Goal: Task Accomplishment & Management: Use online tool/utility

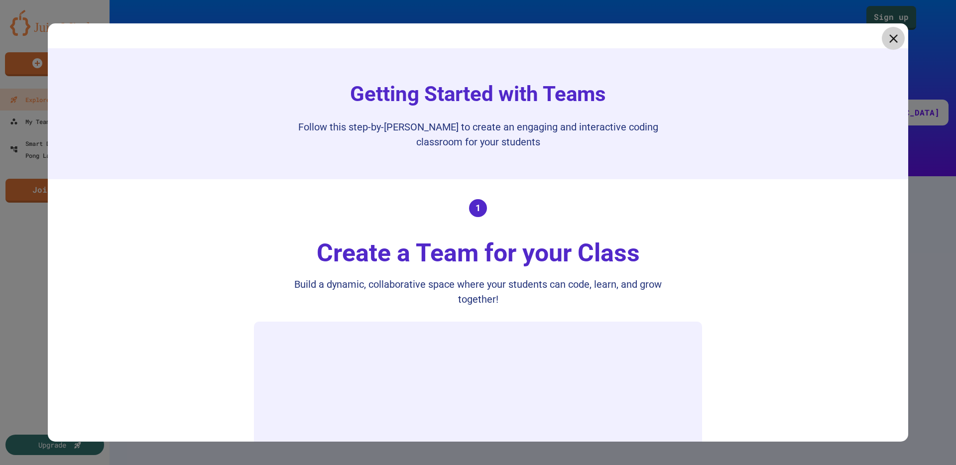
click at [886, 38] on icon at bounding box center [893, 38] width 14 height 14
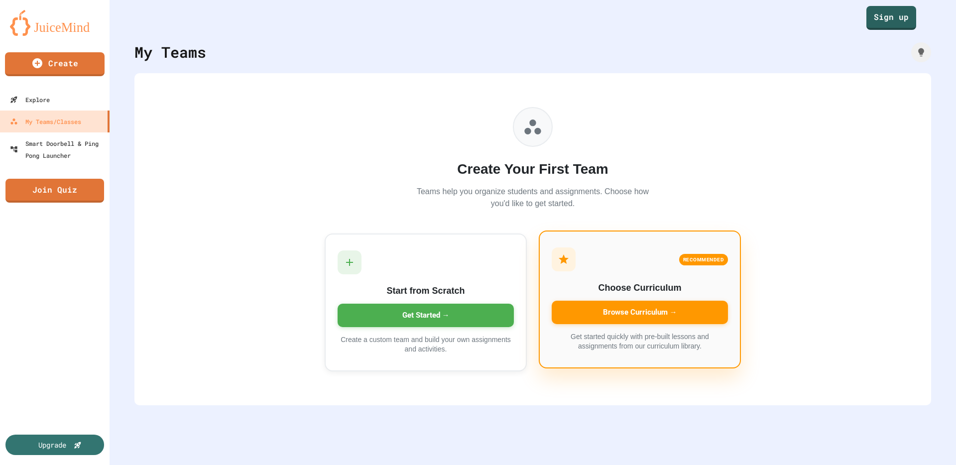
click at [641, 312] on div "Browse Curriculum →" at bounding box center [639, 312] width 176 height 23
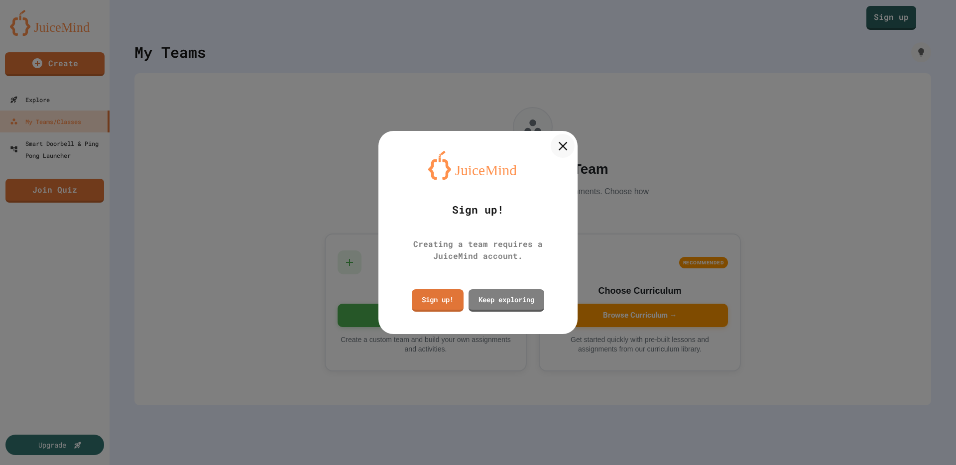
click at [573, 145] on div at bounding box center [562, 146] width 24 height 24
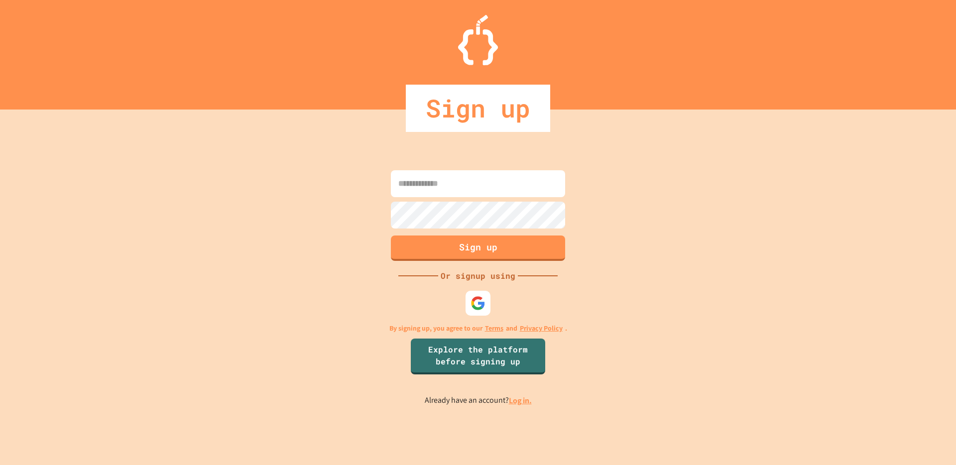
click at [479, 186] on input at bounding box center [478, 183] width 174 height 27
click at [467, 309] on div at bounding box center [477, 303] width 27 height 27
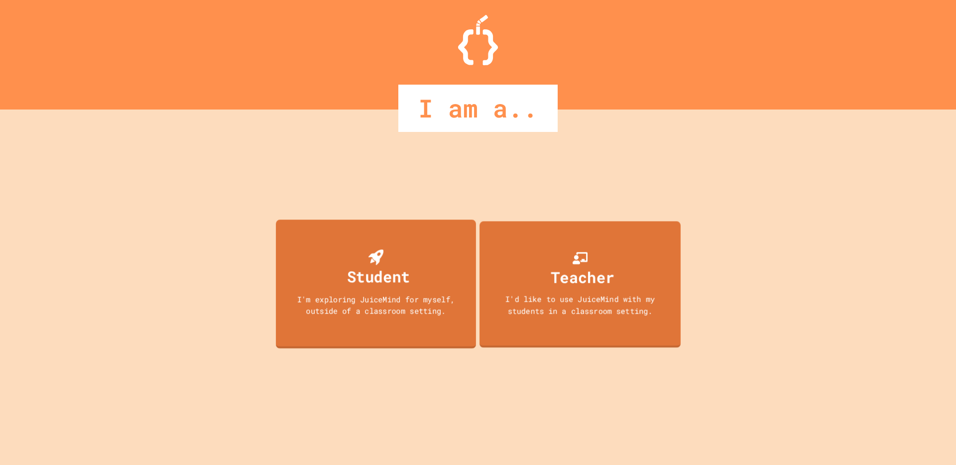
click at [497, 293] on div "Teacher I'd like to use JuiceMind with my students in a classroom setting." at bounding box center [579, 284] width 201 height 126
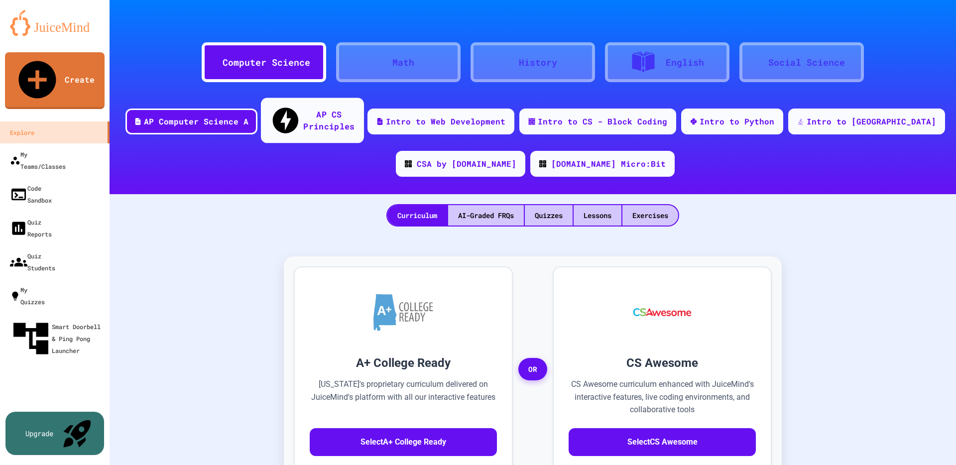
click at [343, 115] on div "AP CS Principles" at bounding box center [328, 120] width 51 height 24
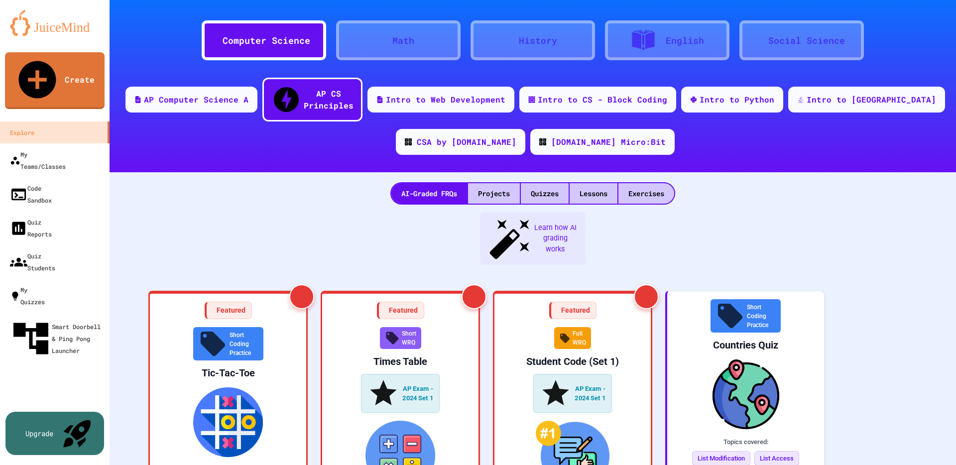
scroll to position [21, 0]
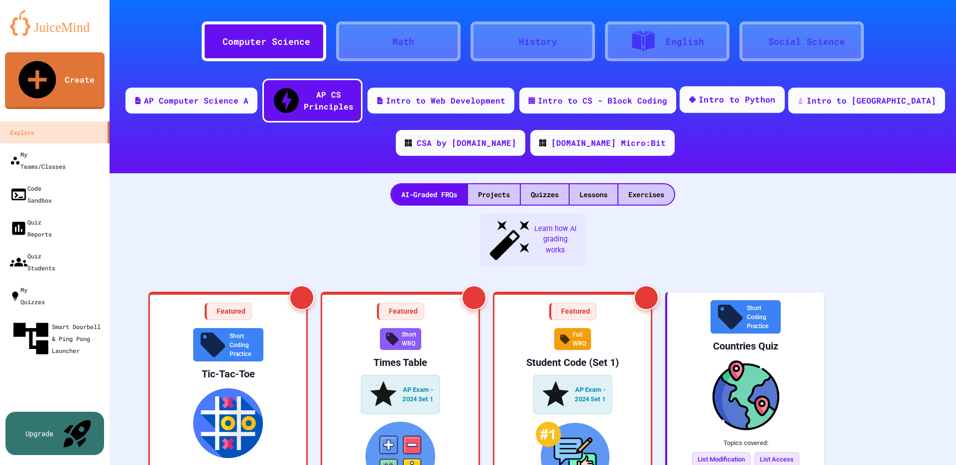
click at [748, 94] on div "Intro to Python" at bounding box center [736, 100] width 77 height 12
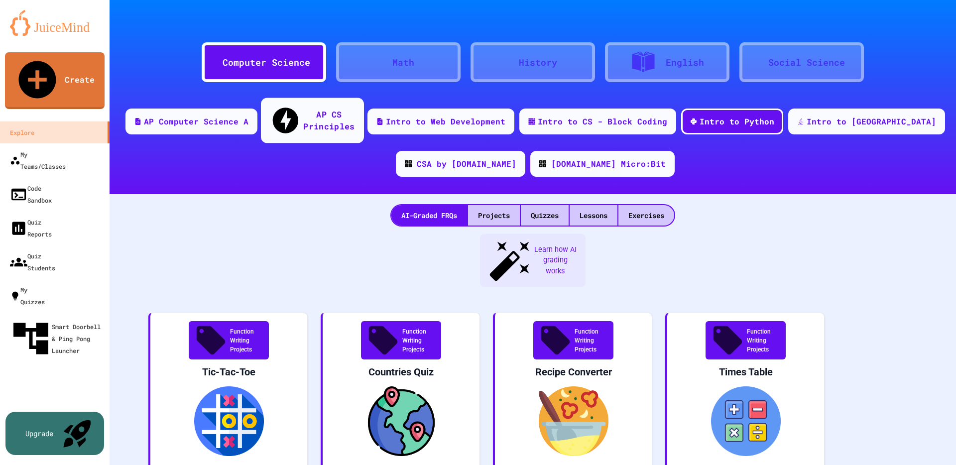
click at [343, 118] on div "AP CS Principles" at bounding box center [312, 120] width 103 height 45
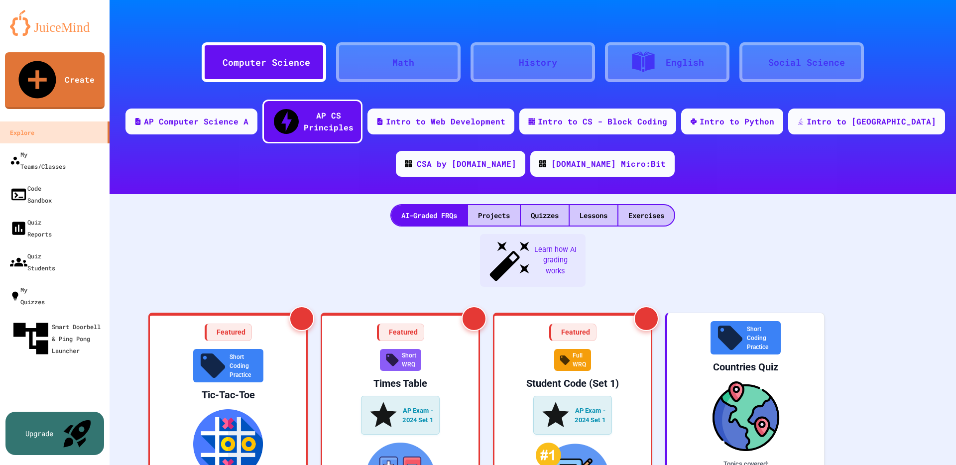
click at [69, 29] on img at bounding box center [55, 23] width 90 height 26
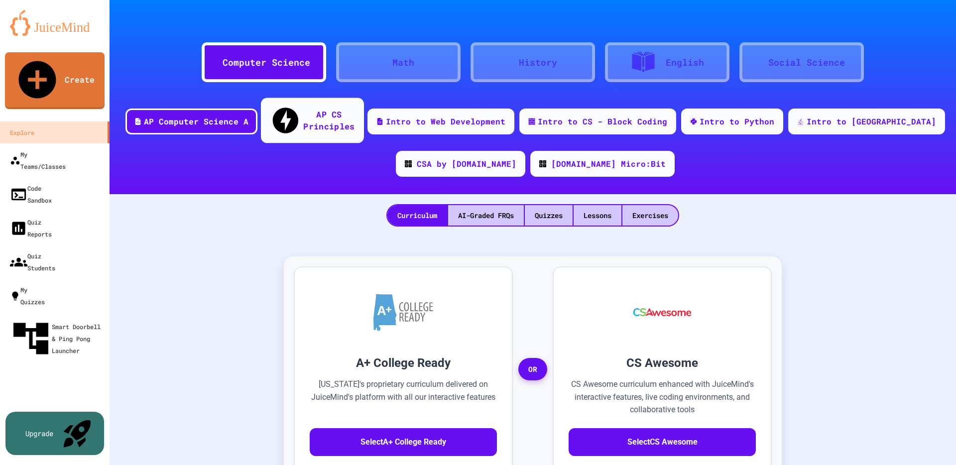
click at [319, 115] on div "AP CS Principles" at bounding box center [328, 120] width 51 height 24
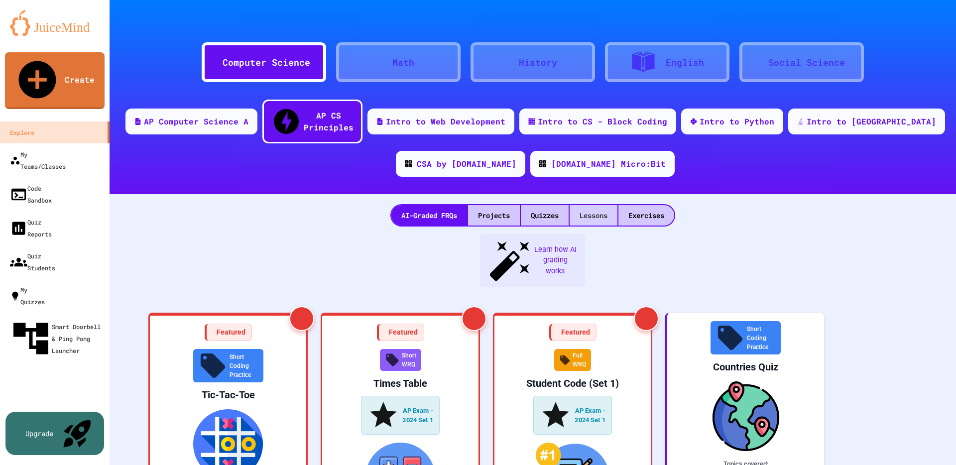
click at [573, 205] on div "Lessons" at bounding box center [593, 215] width 48 height 20
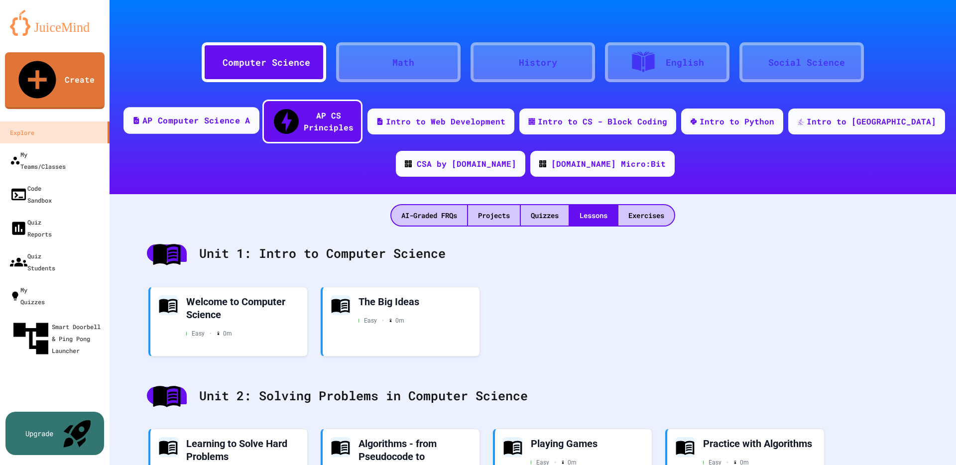
click at [246, 116] on div "AP Computer Science A" at bounding box center [196, 120] width 108 height 12
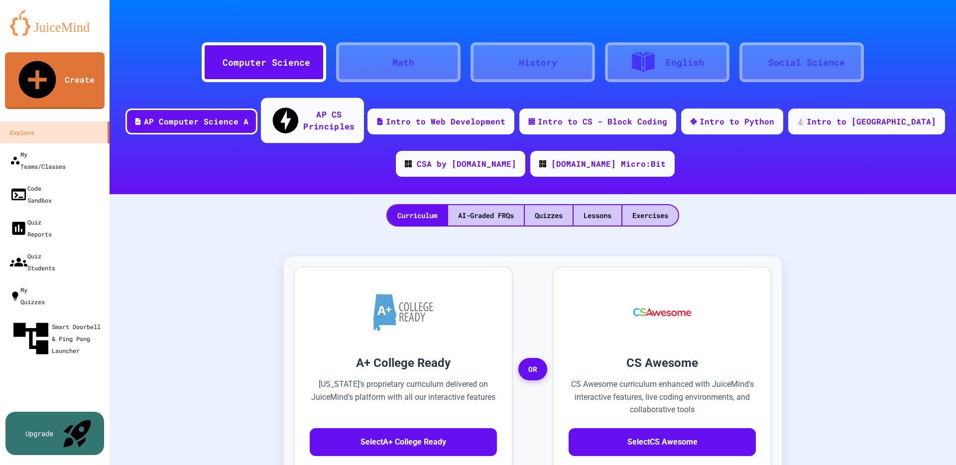
click at [332, 110] on div "AP CS Principles" at bounding box center [328, 120] width 51 height 24
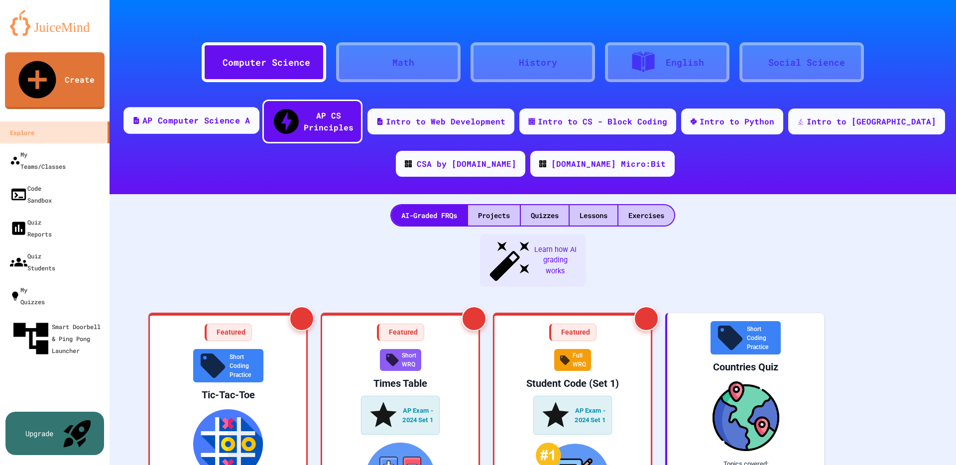
click at [250, 114] on div "AP Computer Science A" at bounding box center [196, 120] width 108 height 12
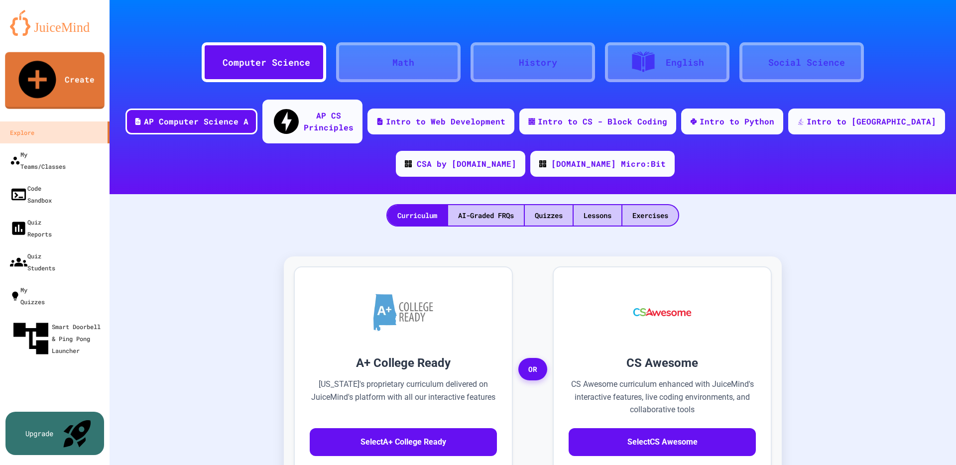
click at [44, 23] on img at bounding box center [55, 23] width 90 height 26
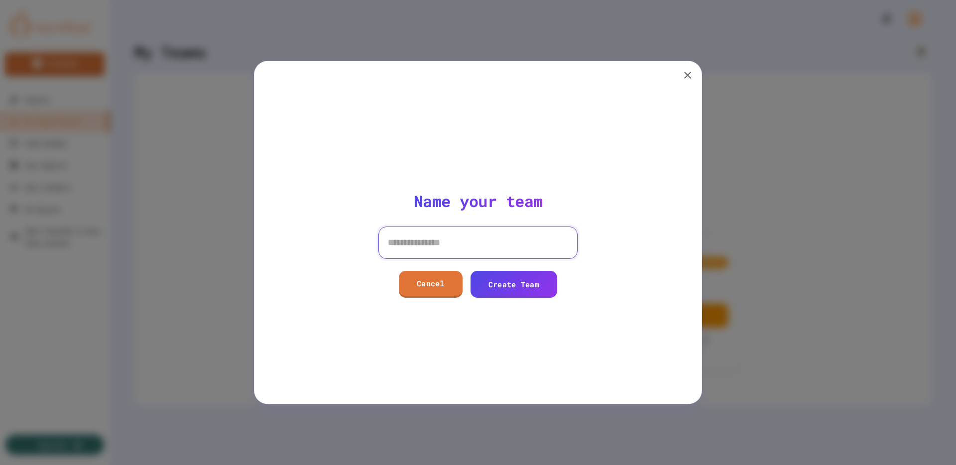
click at [455, 241] on input at bounding box center [477, 242] width 199 height 32
type input "*********"
click at [521, 282] on link "Create Team" at bounding box center [513, 282] width 77 height 28
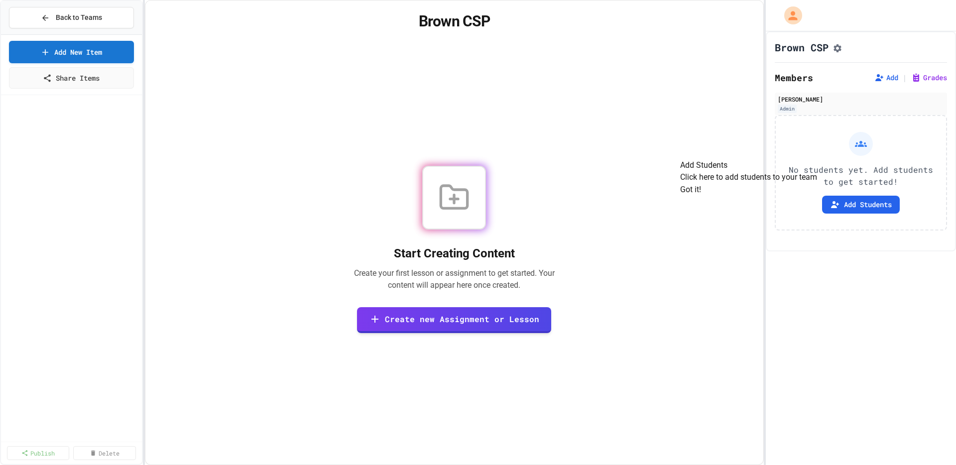
click at [701, 196] on button "Got it!" at bounding box center [690, 190] width 21 height 12
click at [787, 9] on icon "My Account" at bounding box center [793, 15] width 16 height 16
click at [714, 14] on div at bounding box center [478, 232] width 956 height 465
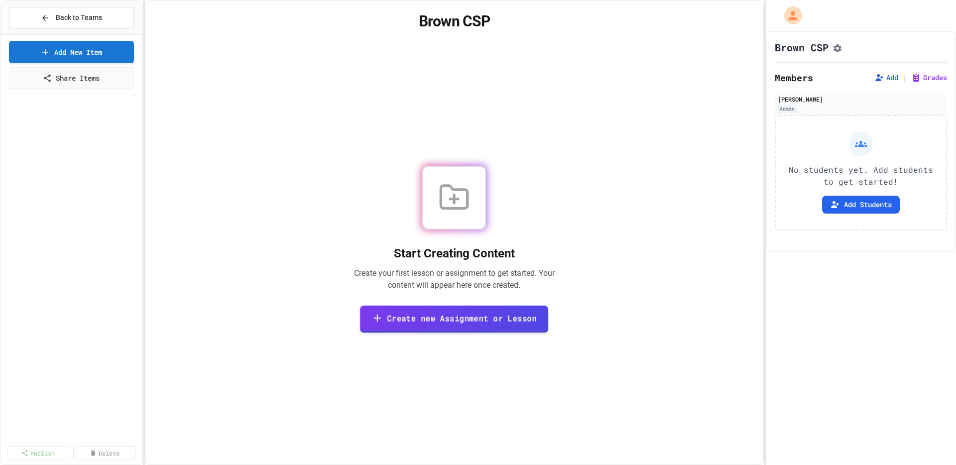
click at [449, 321] on link "Create new Assignment or Lesson" at bounding box center [454, 319] width 188 height 27
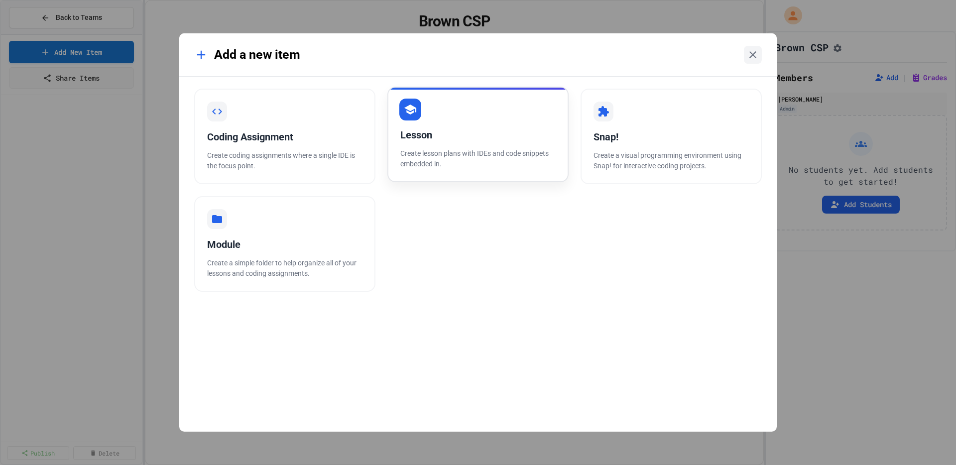
click at [463, 144] on div "Lesson Create lesson plans with IDEs and code snippets embedded in." at bounding box center [477, 135] width 181 height 96
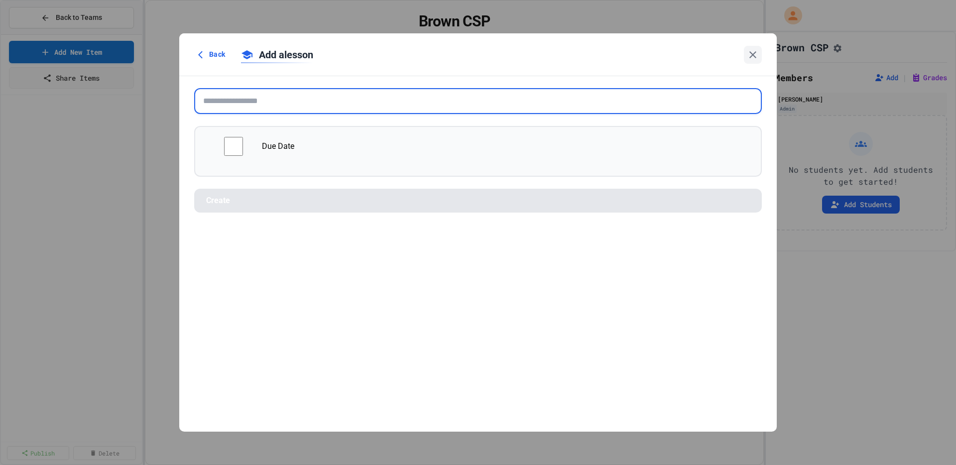
click at [266, 95] on input "text" at bounding box center [477, 101] width 567 height 26
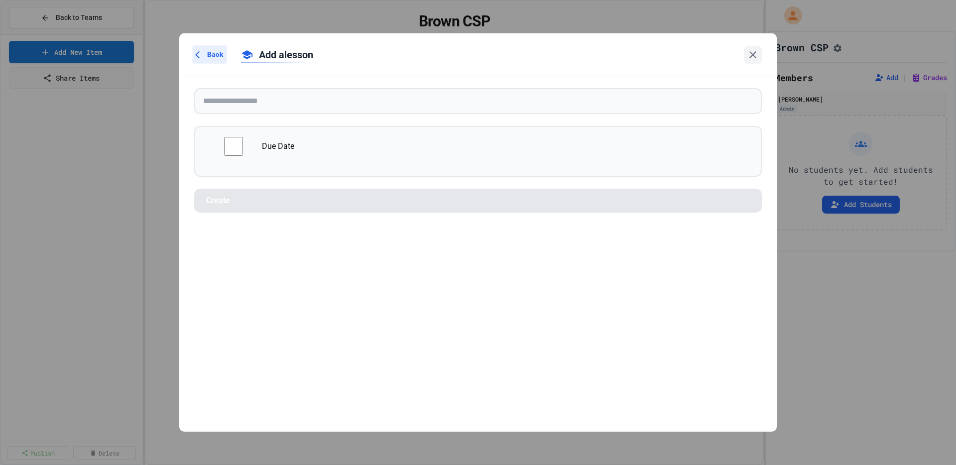
click at [214, 59] on span "Back" at bounding box center [215, 54] width 16 height 10
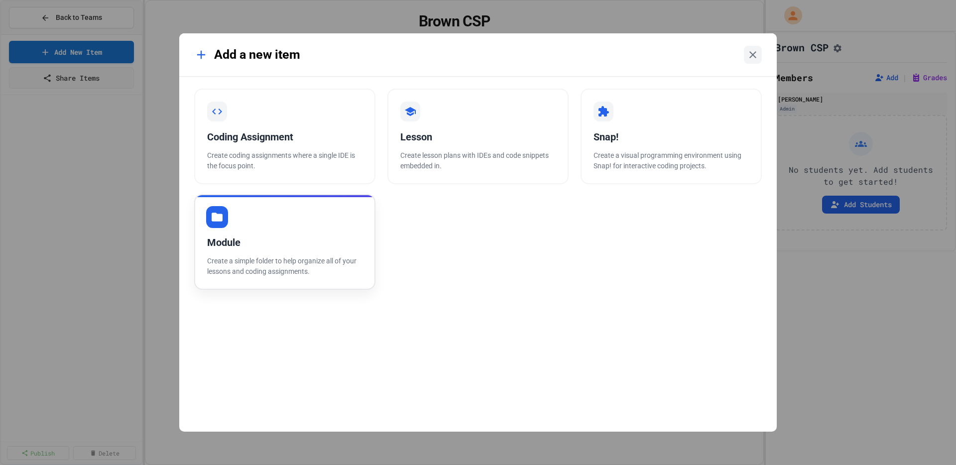
click at [331, 235] on div "Module" at bounding box center [284, 242] width 155 height 15
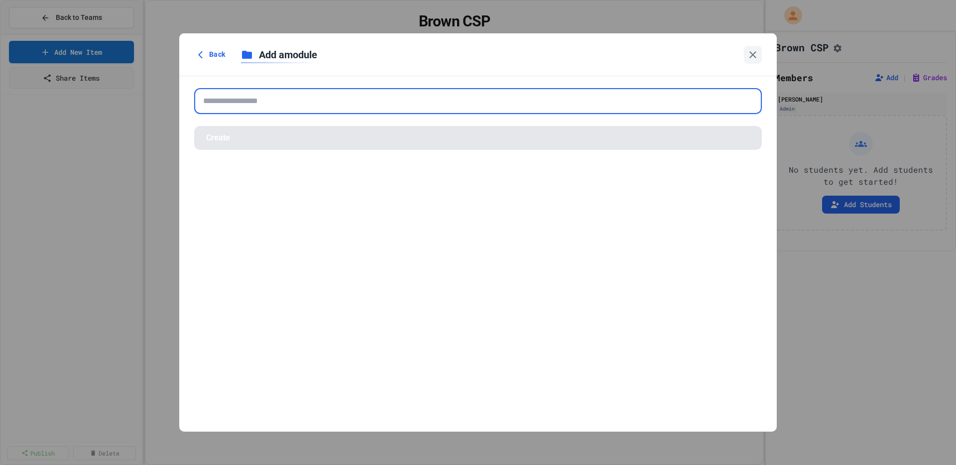
click at [229, 96] on input "text" at bounding box center [477, 101] width 567 height 26
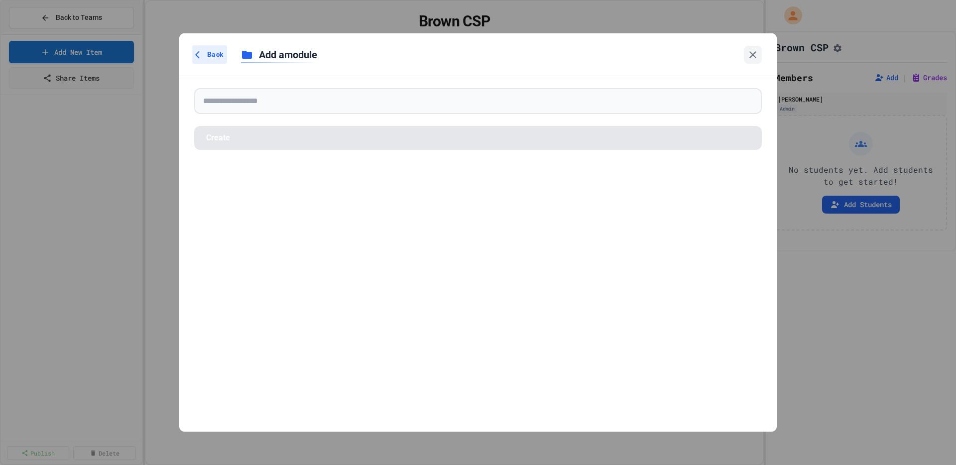
click at [208, 56] on span "Back" at bounding box center [215, 54] width 16 height 10
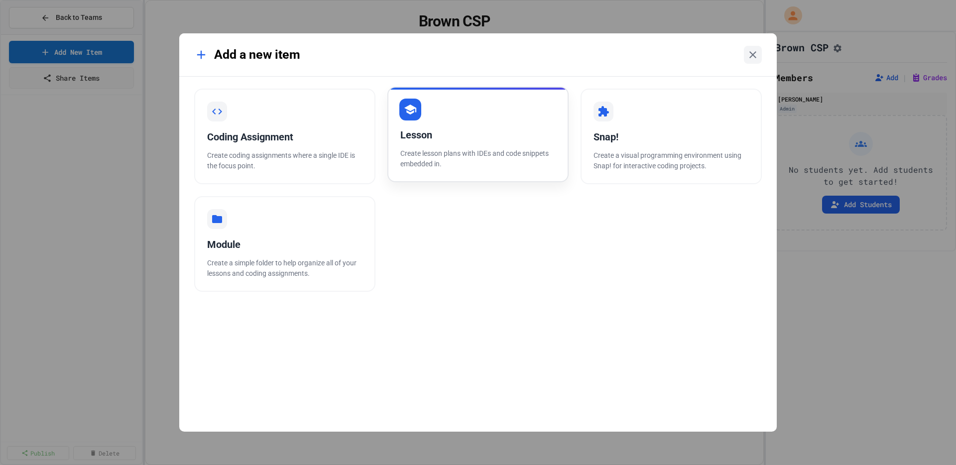
click at [437, 128] on div "Lesson" at bounding box center [477, 134] width 155 height 15
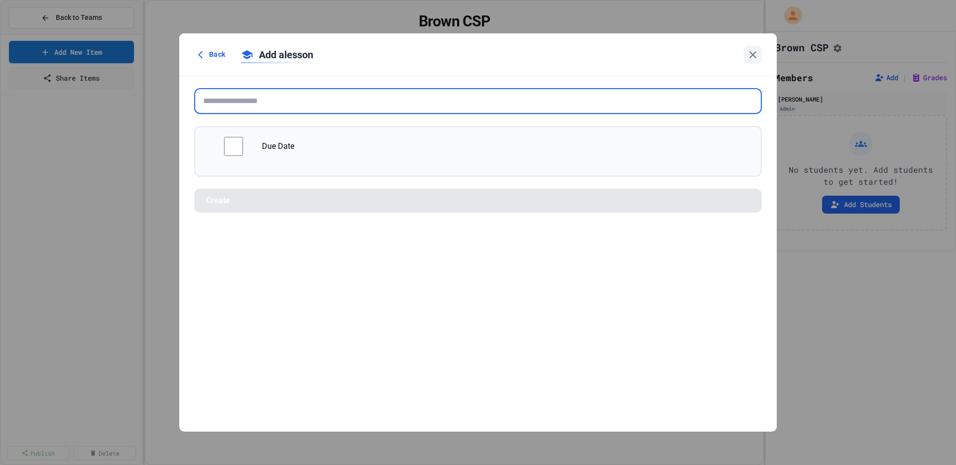
click at [300, 108] on input "text" at bounding box center [477, 101] width 567 height 26
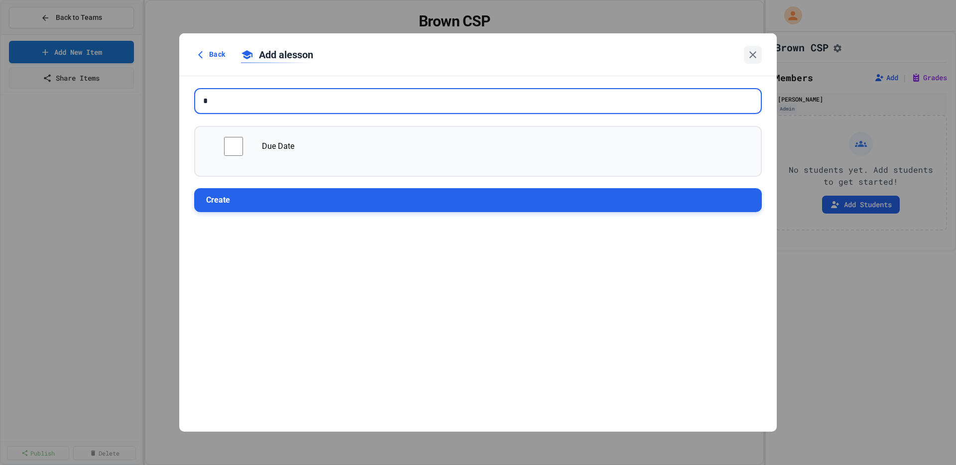
type input "*"
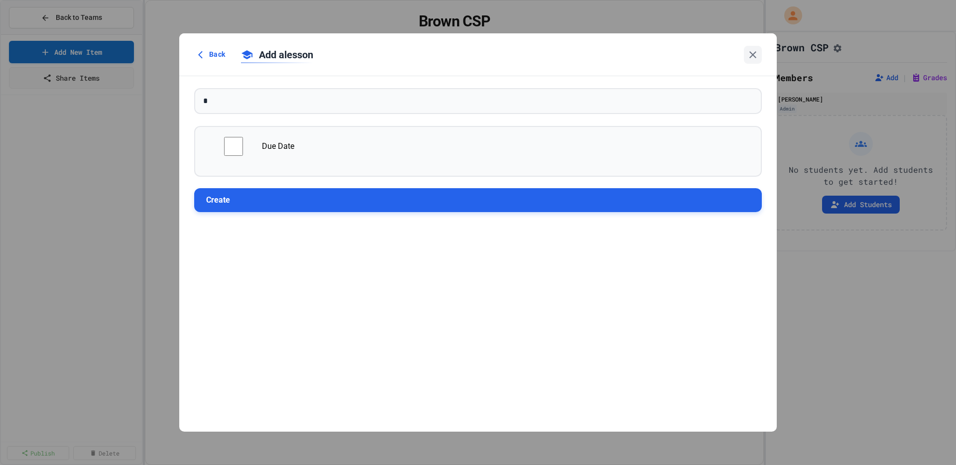
click at [263, 200] on button "Create" at bounding box center [477, 200] width 567 height 24
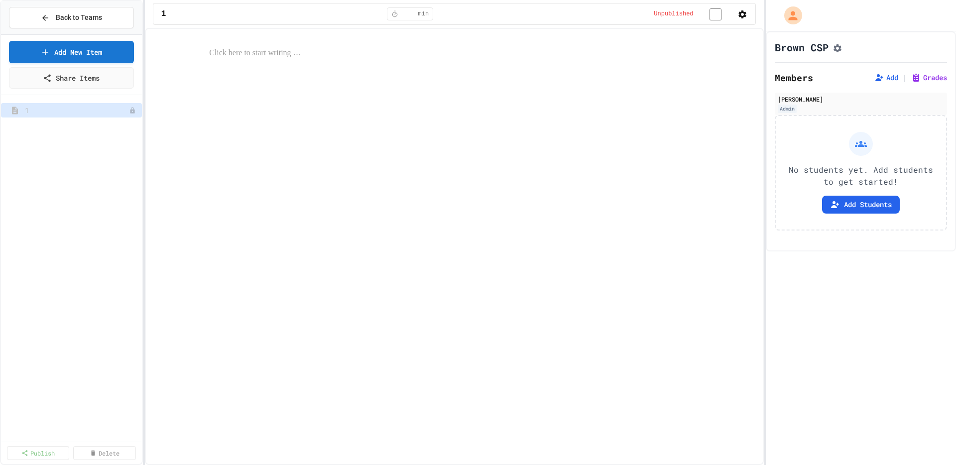
click at [93, 39] on div "Add New Item Share Items" at bounding box center [71, 65] width 141 height 60
click at [95, 48] on link "Add New Item" at bounding box center [71, 50] width 122 height 23
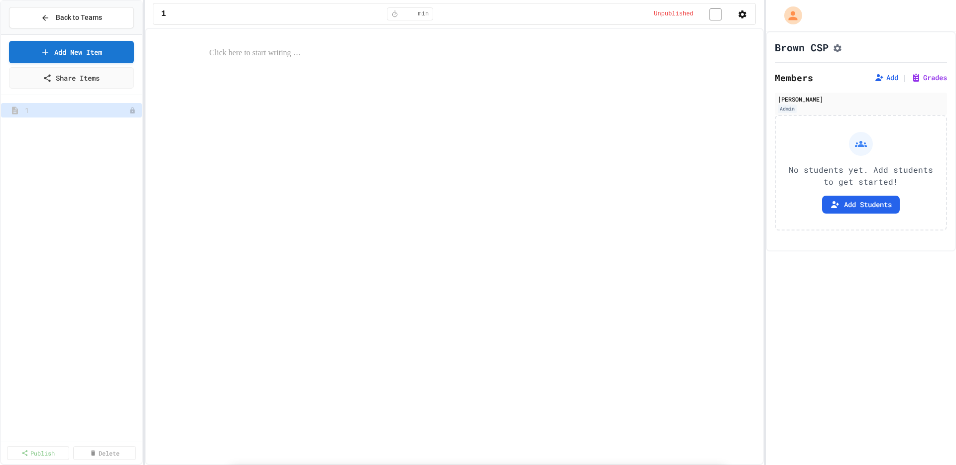
select select "*******"
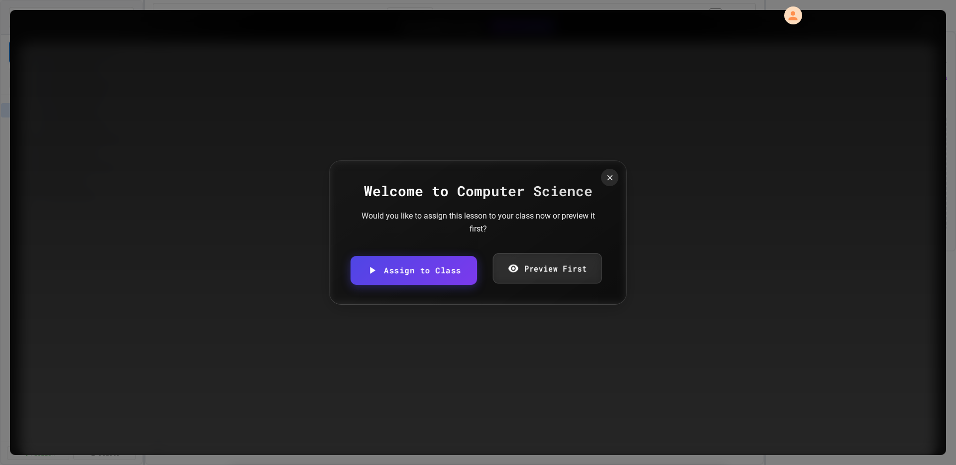
click at [516, 264] on link "Preview First" at bounding box center [546, 268] width 109 height 30
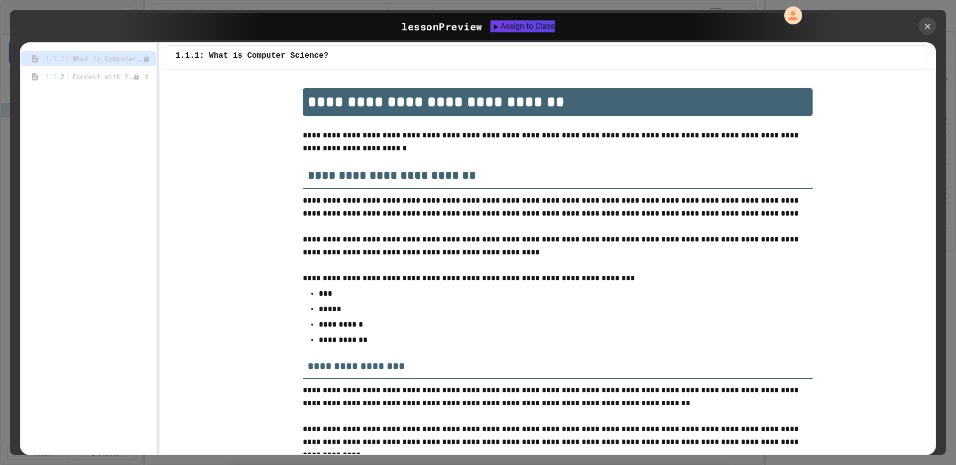
click at [89, 74] on span "1.1.2: Connect with Your World" at bounding box center [89, 76] width 88 height 10
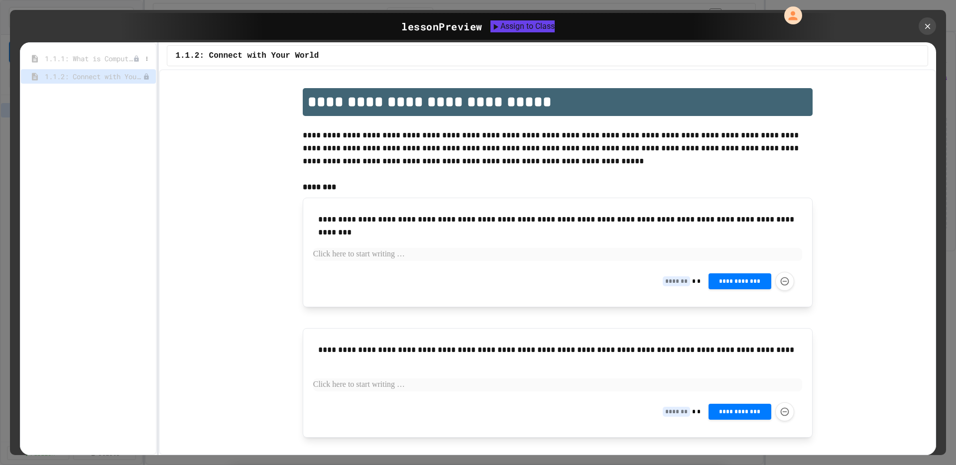
click at [101, 59] on span "1.1.1: What is Computer Science?" at bounding box center [89, 58] width 88 height 10
